Goal: Find specific page/section: Find specific page/section

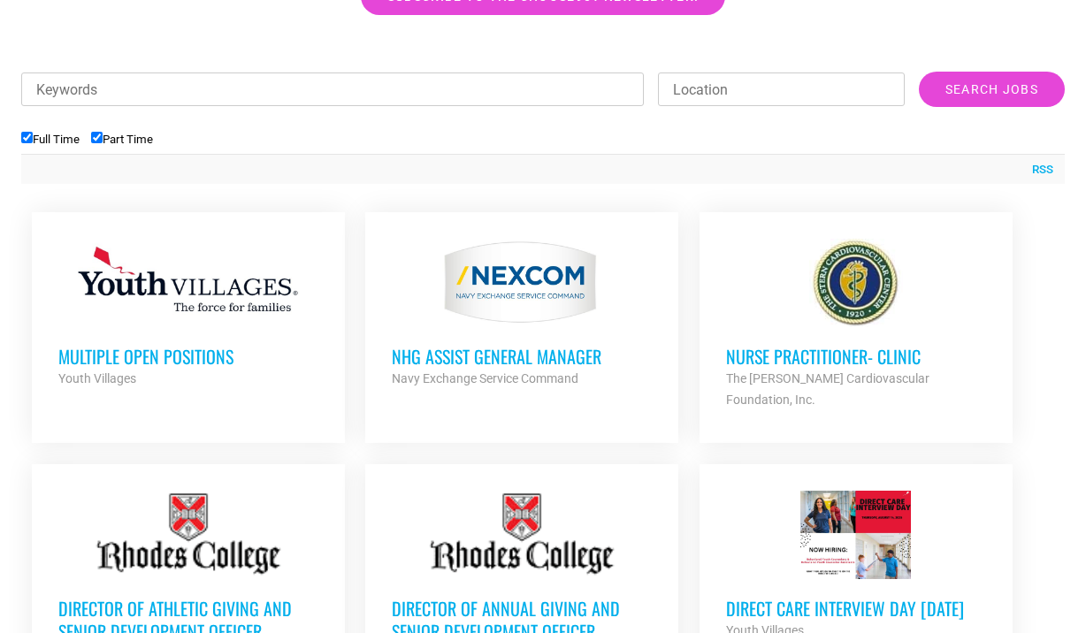
scroll to position [590, 0]
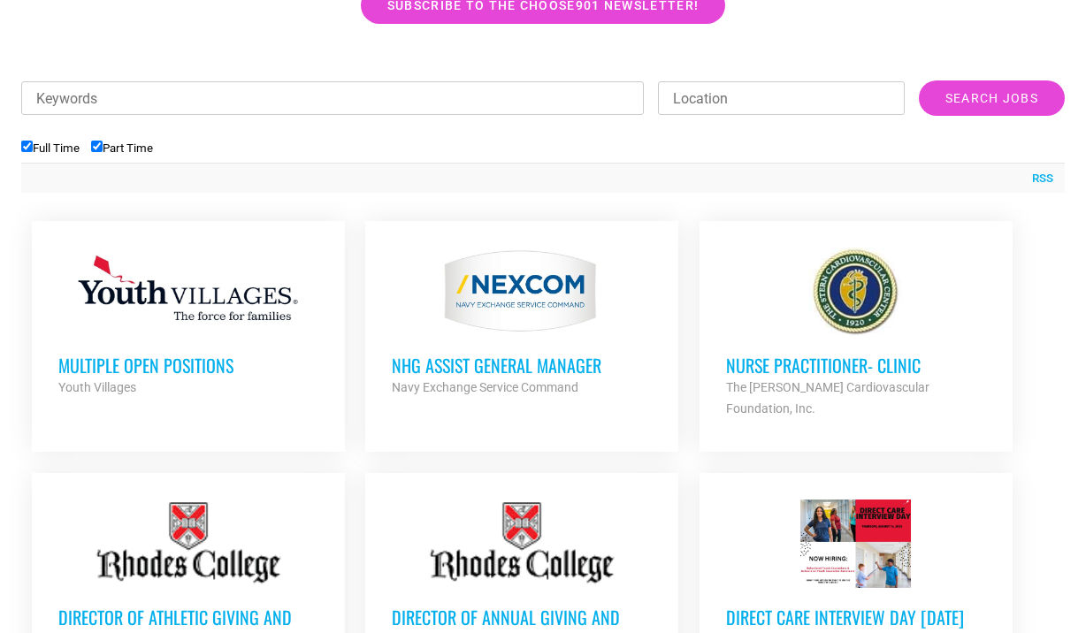
click at [201, 334] on div at bounding box center [188, 292] width 260 height 88
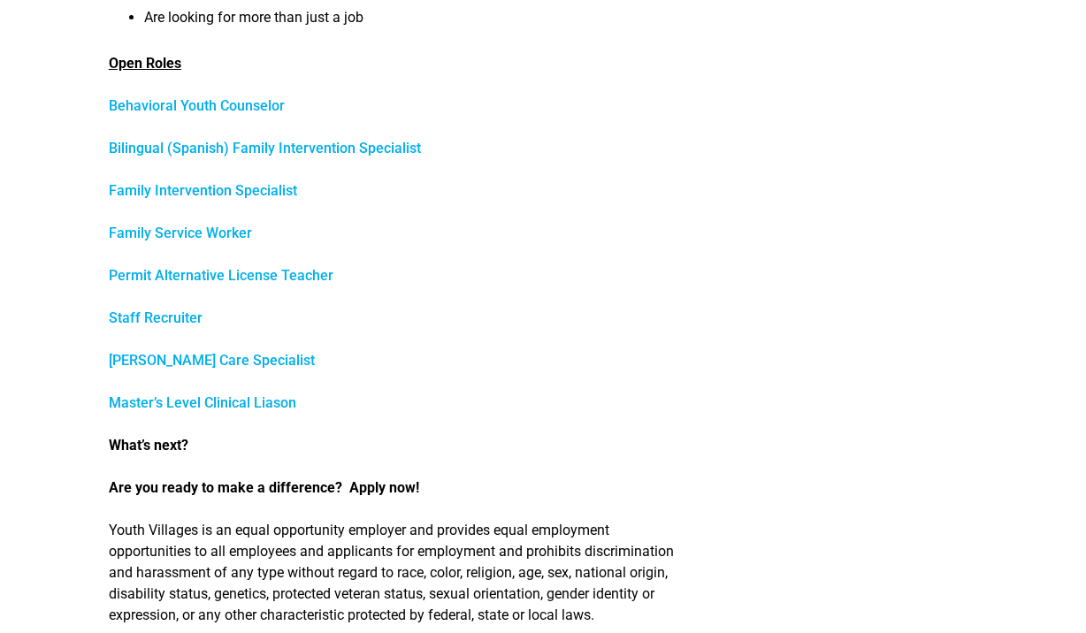
scroll to position [894, 0]
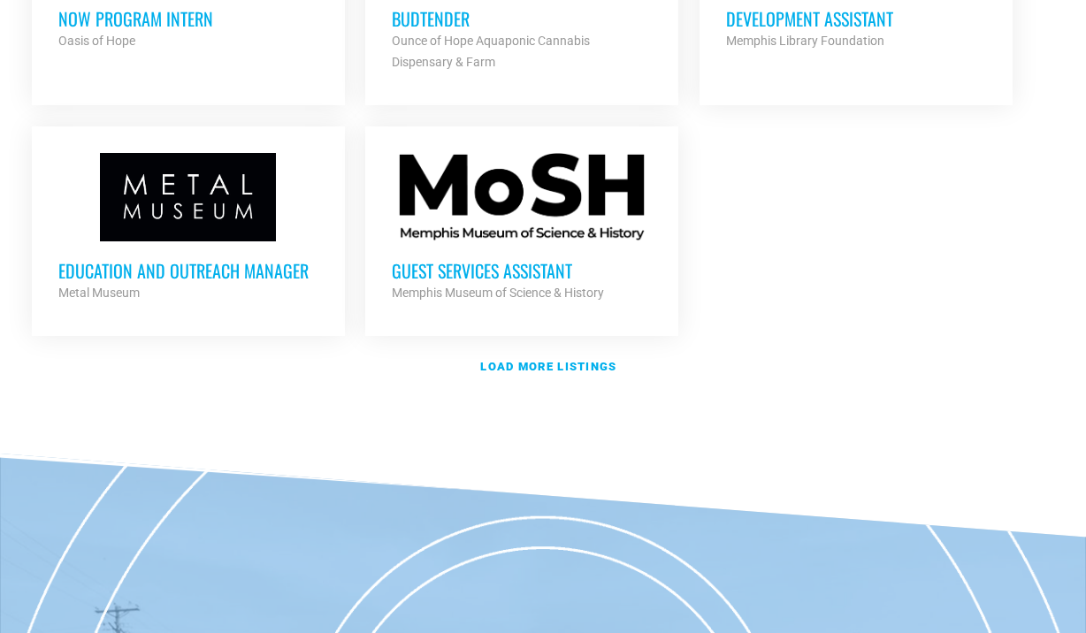
scroll to position [2052, 0]
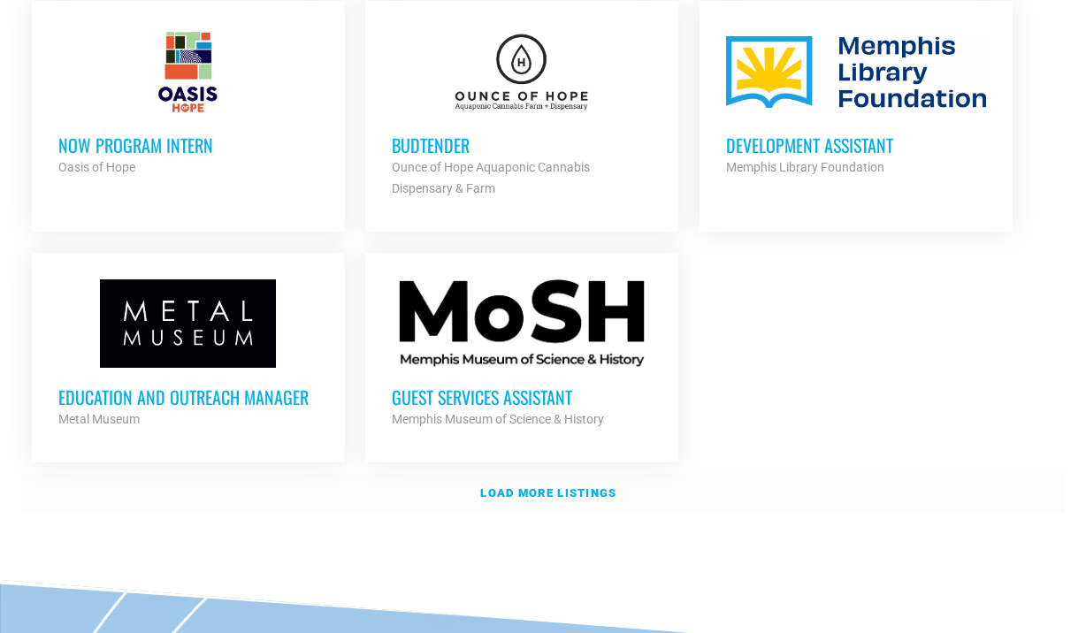
click at [543, 486] on strong "Load more listings" at bounding box center [548, 492] width 136 height 13
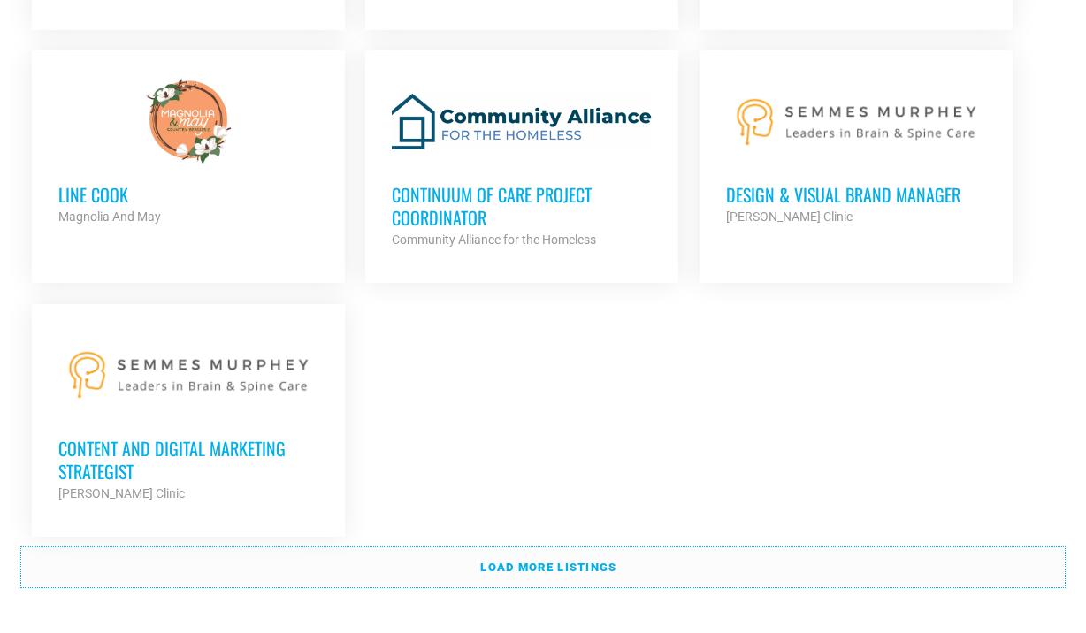
scroll to position [3825, 0]
